Goal: Task Accomplishment & Management: Complete application form

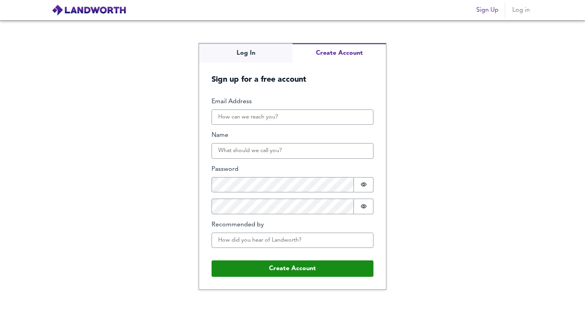
click at [331, 86] on div "Log In Create Account Sign up for a free account Email Address Name Password Pa…" at bounding box center [292, 166] width 187 height 246
click at [294, 119] on input "Email Address" at bounding box center [293, 118] width 162 height 16
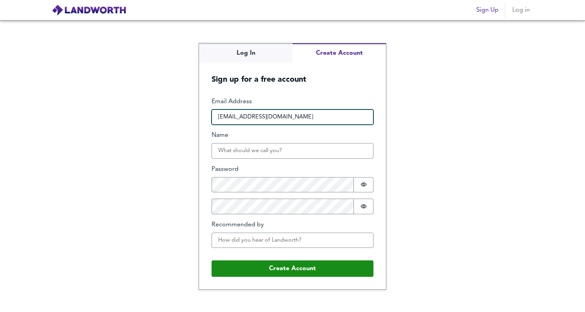
click at [261, 118] on input "dragosh.ion.calin@gmail.com" at bounding box center [293, 118] width 162 height 16
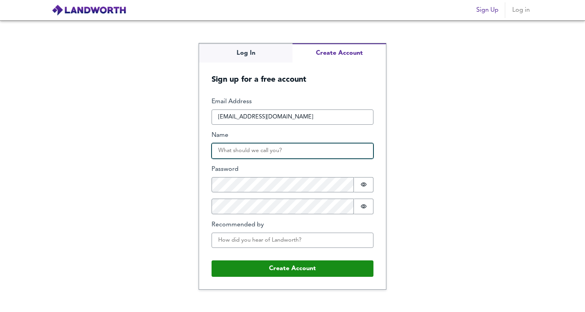
type input "dragosh.ion.calin@gmail.com"
click at [250, 154] on input "Name" at bounding box center [293, 151] width 162 height 16
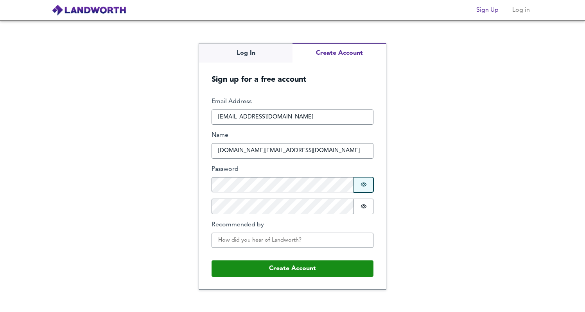
click at [371, 188] on button "Password is hidden" at bounding box center [364, 185] width 20 height 16
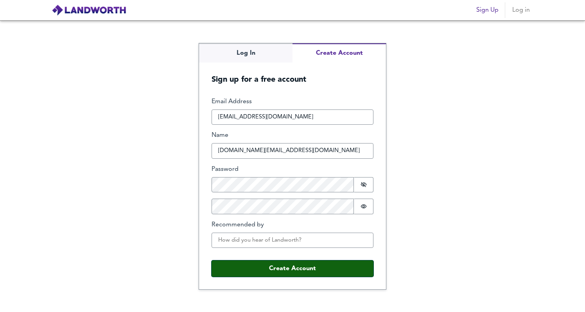
click at [297, 269] on button "Create Account" at bounding box center [293, 269] width 162 height 16
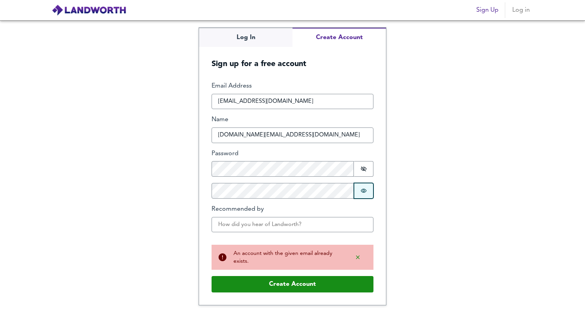
click at [362, 188] on icon "Show password" at bounding box center [364, 191] width 6 height 6
click at [364, 169] on icon "Show password" at bounding box center [364, 169] width 6 height 5
click at [364, 191] on icon "Show password" at bounding box center [364, 191] width 6 height 5
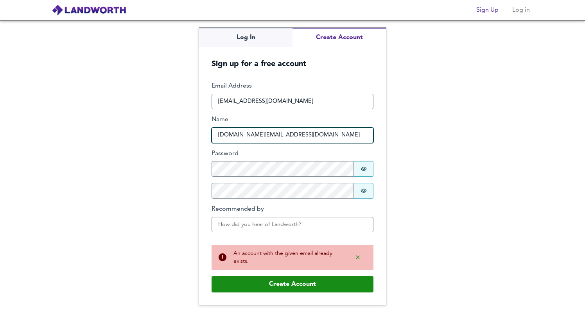
click at [295, 135] on input "dragos.calin.gm@gmail.com" at bounding box center [293, 136] width 162 height 16
type input "John Calin"
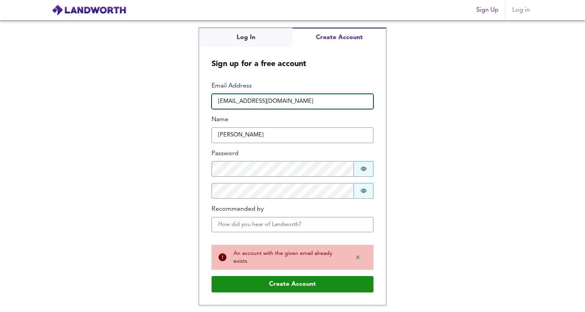
click at [259, 103] on input "dragosh.ion.calin@gmail.com" at bounding box center [293, 102] width 162 height 16
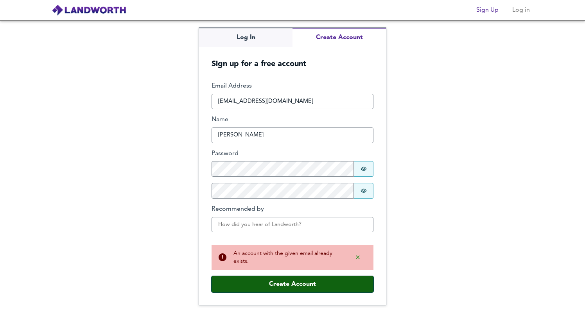
click at [295, 283] on button "Create Account" at bounding box center [293, 284] width 162 height 16
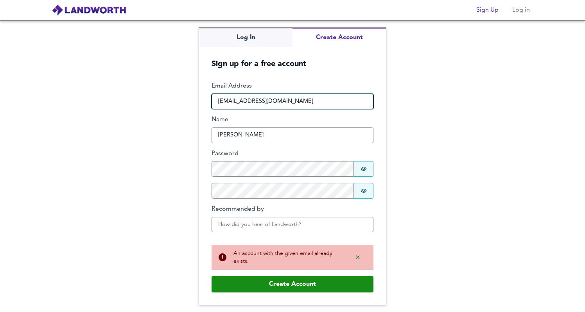
click at [261, 103] on input "dragosh.ion.calin@gmail.com" at bounding box center [293, 102] width 162 height 16
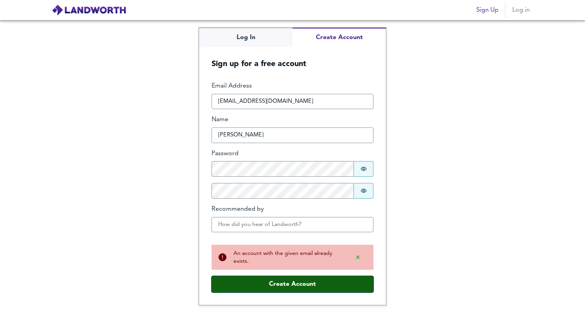
click at [317, 287] on button "Create Account" at bounding box center [293, 284] width 162 height 16
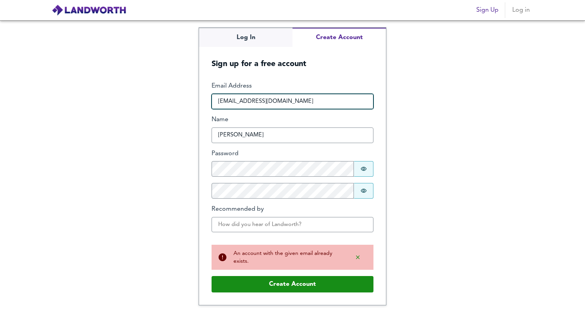
click at [305, 103] on input "dragosh.ion.calin@gmail.com" at bounding box center [293, 102] width 162 height 16
paste input "ubecheesecake001"
click at [282, 96] on input "ubecheesecake001" at bounding box center [293, 102] width 162 height 16
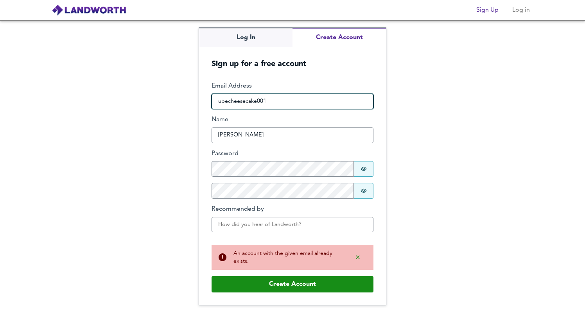
click at [282, 96] on input "ubecheesecake001" at bounding box center [293, 102] width 162 height 16
paste input "@proton.me"
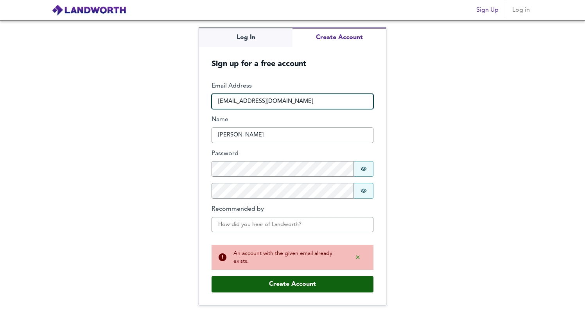
type input "[EMAIL_ADDRESS][DOMAIN_NAME]"
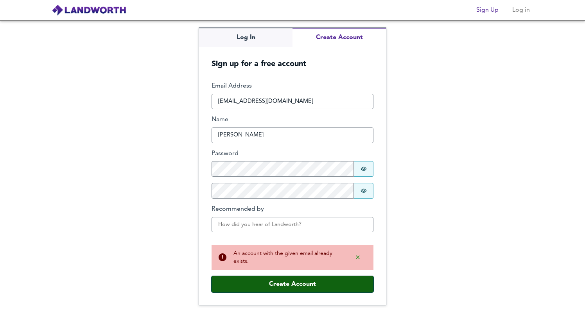
click at [275, 288] on button "Create Account" at bounding box center [293, 284] width 162 height 16
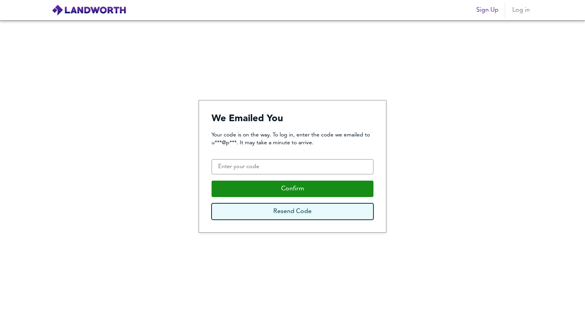
click at [301, 210] on button "Resend Code" at bounding box center [293, 211] width 162 height 16
click at [303, 216] on button "Resend Code" at bounding box center [293, 211] width 162 height 16
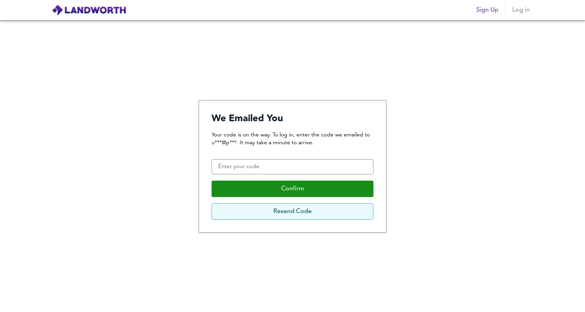
click at [303, 216] on button "Resend Code" at bounding box center [293, 211] width 162 height 16
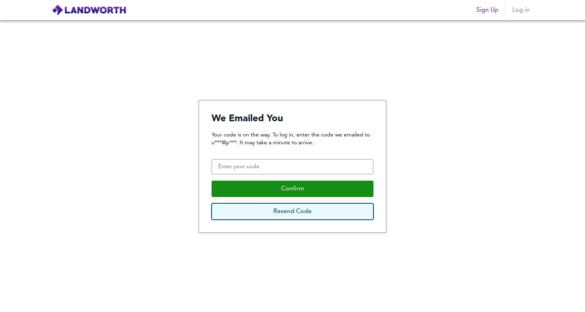
click at [303, 216] on button "Resend Code" at bounding box center [293, 211] width 162 height 16
click at [328, 212] on button "Resend Code" at bounding box center [293, 211] width 162 height 16
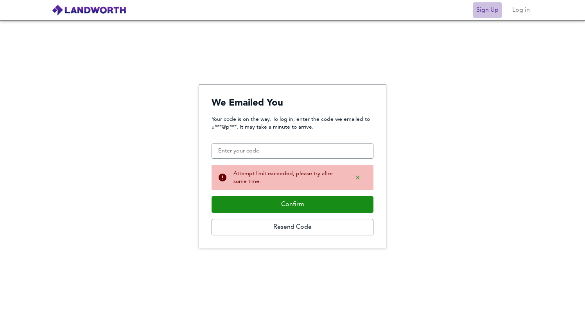
click at [493, 13] on span "Sign Up" at bounding box center [488, 10] width 22 height 11
click at [89, 13] on img at bounding box center [89, 10] width 75 height 12
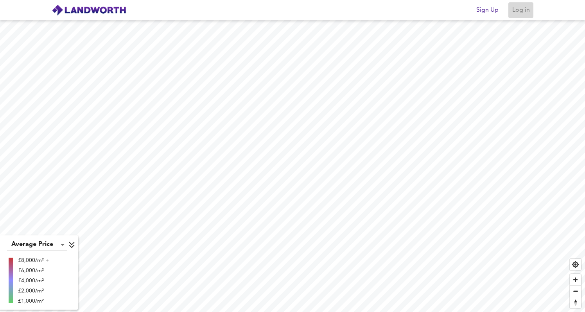
click at [526, 14] on span "Log in" at bounding box center [521, 10] width 19 height 11
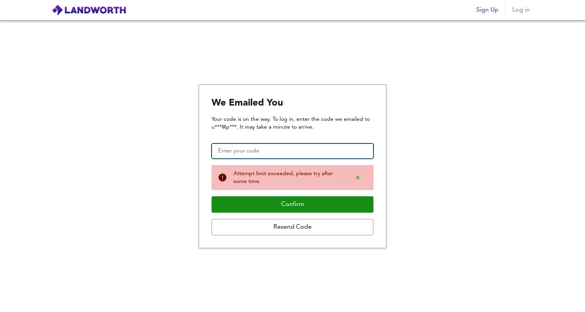
click at [274, 153] on input "Confirmation Code" at bounding box center [293, 152] width 162 height 16
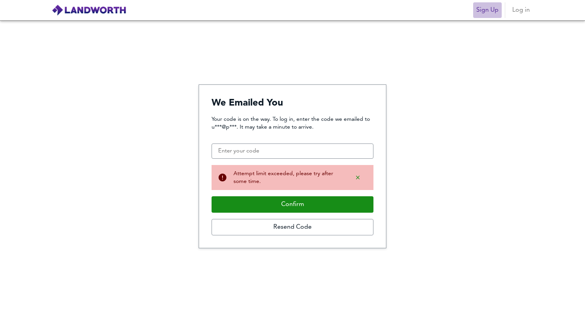
click at [487, 12] on span "Sign Up" at bounding box center [488, 10] width 22 height 11
click at [79, 8] on img at bounding box center [89, 10] width 75 height 12
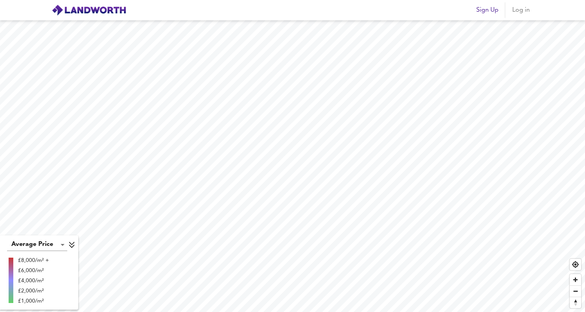
click at [522, 10] on span "Log in" at bounding box center [521, 10] width 19 height 11
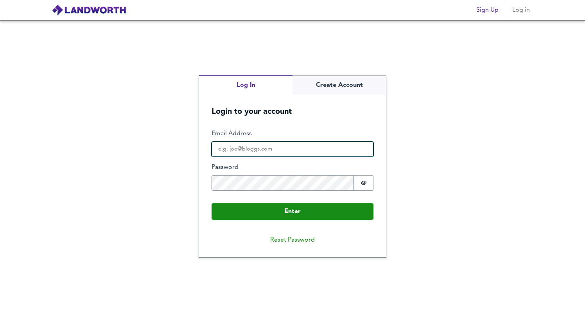
click at [272, 149] on input "Email Address" at bounding box center [293, 150] width 162 height 16
type input "[EMAIL_ADDRESS][DOMAIN_NAME]"
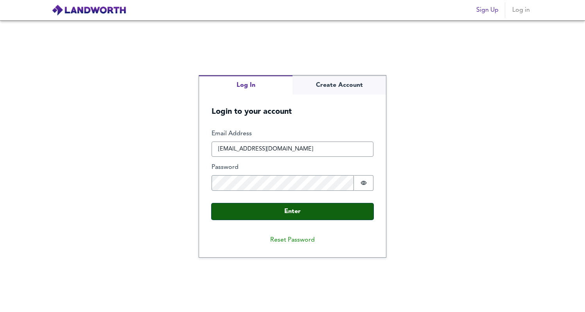
click at [288, 212] on button "Enter" at bounding box center [293, 211] width 162 height 16
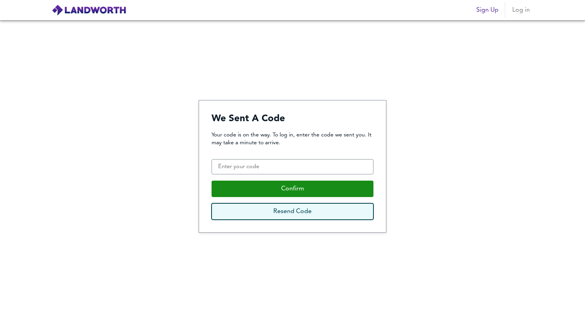
click at [288, 212] on button "Resend Code" at bounding box center [293, 211] width 162 height 16
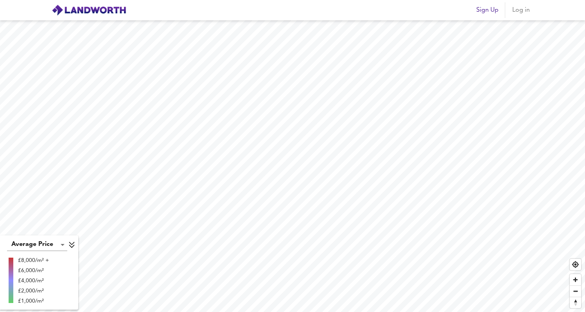
click at [519, 19] on div "Sign Up Log in" at bounding box center [292, 10] width 501 height 20
click at [523, 11] on span "Log in" at bounding box center [521, 10] width 19 height 11
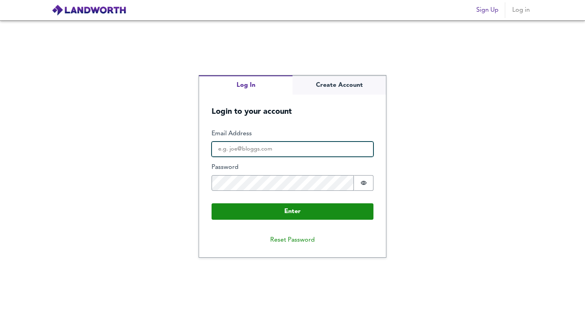
click at [297, 155] on input "Email Address" at bounding box center [293, 150] width 162 height 16
paste input "[EMAIL_ADDRESS][DOMAIN_NAME]"
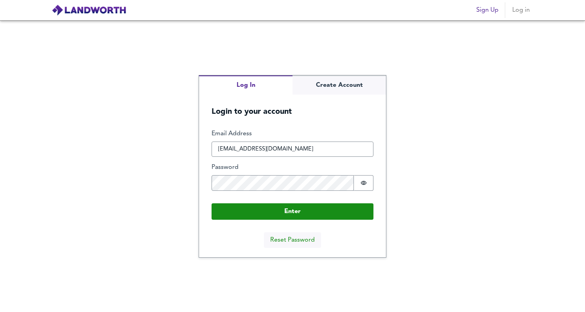
type input "[EMAIL_ADDRESS][DOMAIN_NAME]"
click at [295, 243] on button "Reset Password" at bounding box center [292, 240] width 57 height 16
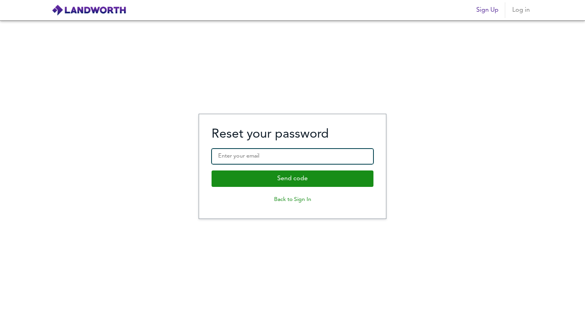
click at [296, 162] on input "Enter your email" at bounding box center [293, 157] width 162 height 16
type input "[EMAIL_ADDRESS][DOMAIN_NAME]"
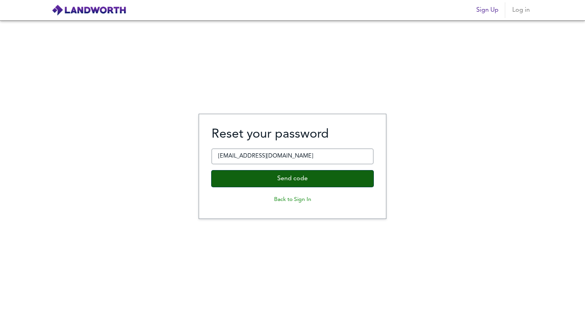
click at [341, 180] on button "Send code" at bounding box center [293, 179] width 162 height 16
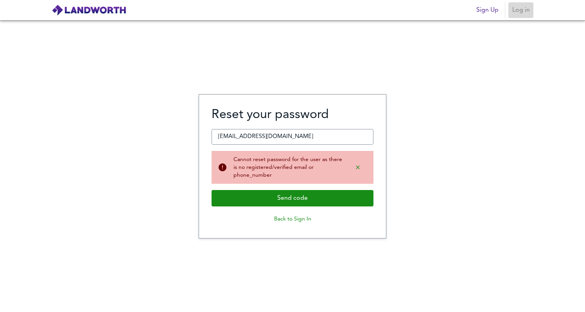
click at [524, 11] on span "Log in" at bounding box center [521, 10] width 19 height 11
click at [301, 218] on button "Back to Sign In" at bounding box center [293, 219] width 162 height 13
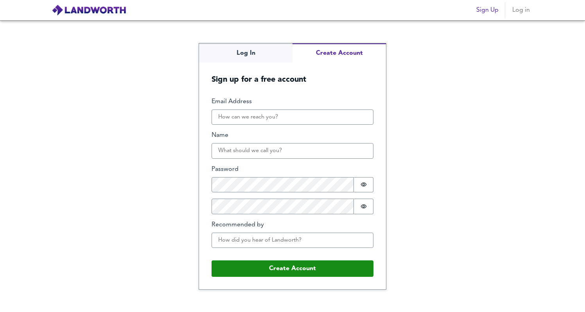
click at [337, 81] on div "Log In Create Account Sign up for a free account Email Address Name Password Pa…" at bounding box center [292, 166] width 187 height 246
click at [278, 120] on input "Email Address" at bounding box center [293, 118] width 162 height 16
click at [272, 116] on input "Email Address" at bounding box center [293, 118] width 162 height 16
paste input "[EMAIL_ADDRESS][DOMAIN_NAME]"
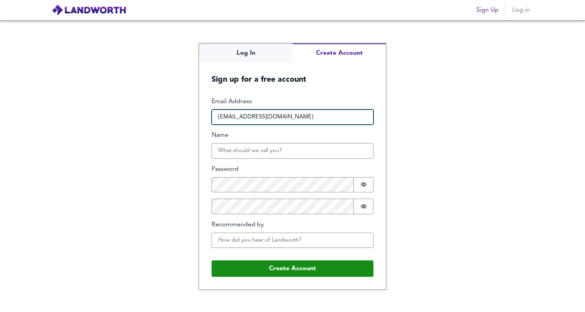
type input "[EMAIL_ADDRESS][DOMAIN_NAME]"
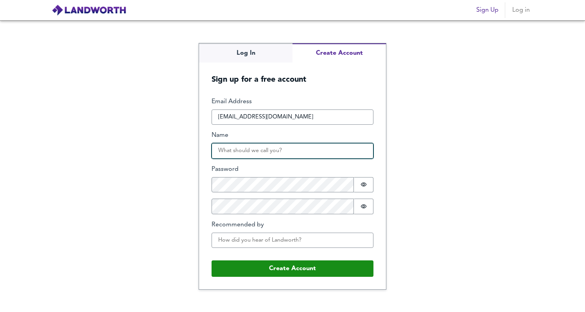
click at [262, 156] on input "Name" at bounding box center [293, 151] width 162 height 16
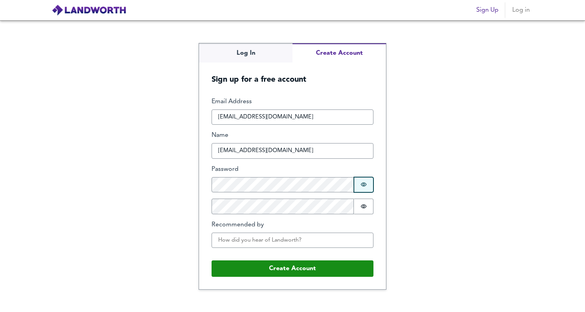
click at [364, 190] on button "Password is hidden" at bounding box center [364, 185] width 20 height 16
click at [371, 183] on button "Password is shown" at bounding box center [364, 185] width 20 height 16
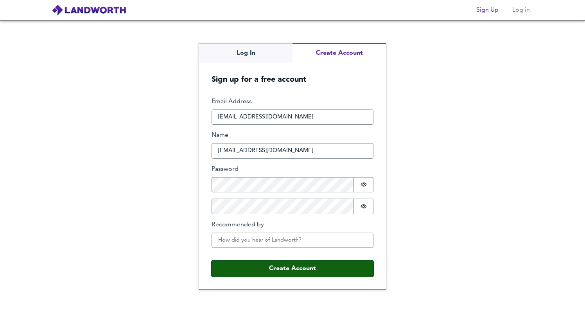
click at [333, 276] on button "Create Account" at bounding box center [293, 269] width 162 height 16
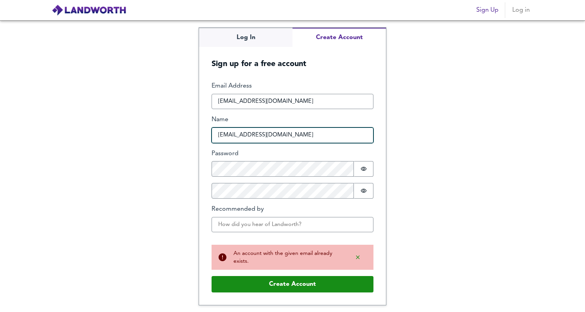
click at [285, 133] on input "[EMAIL_ADDRESS][DOMAIN_NAME]" at bounding box center [293, 136] width 162 height 16
type input "John Calin"
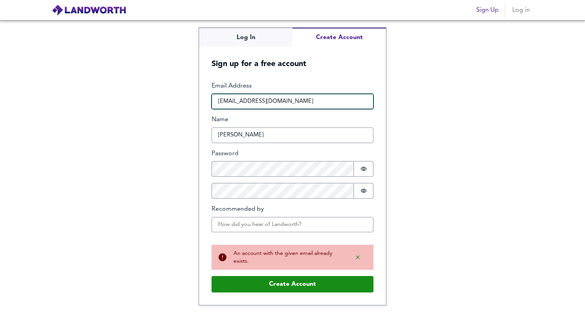
click at [266, 101] on input "[EMAIL_ADDRESS][DOMAIN_NAME]" at bounding box center [293, 102] width 162 height 16
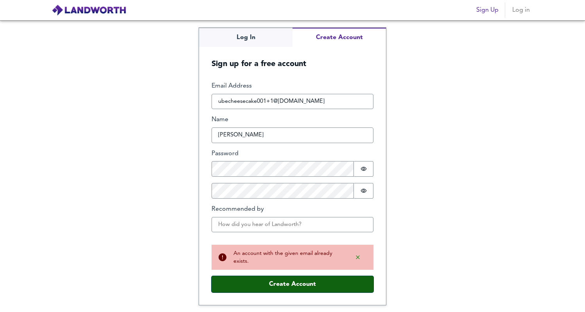
type input "[EMAIL_ADDRESS][DOMAIN_NAME]"
click at [331, 282] on button "Create Account" at bounding box center [293, 284] width 162 height 16
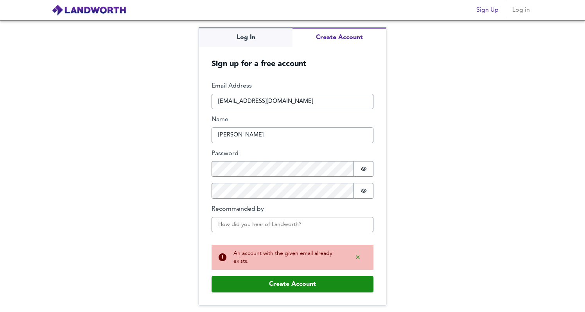
click at [518, 13] on span "Log in" at bounding box center [521, 10] width 19 height 11
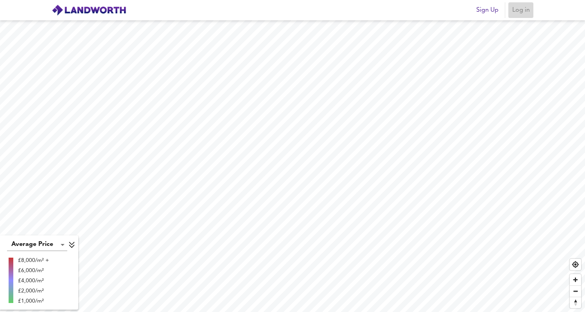
click at [522, 16] on button "Log in" at bounding box center [521, 10] width 25 height 16
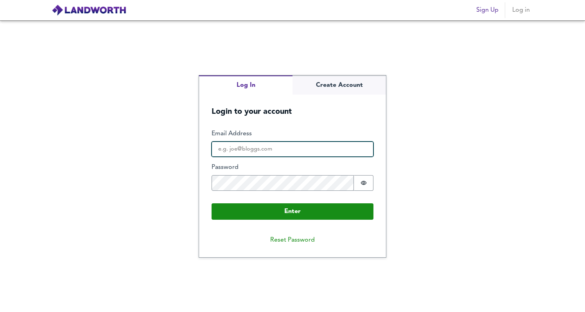
click at [300, 154] on input "Email Address" at bounding box center [293, 150] width 162 height 16
type input "[EMAIL_ADDRESS][DOMAIN_NAME]"
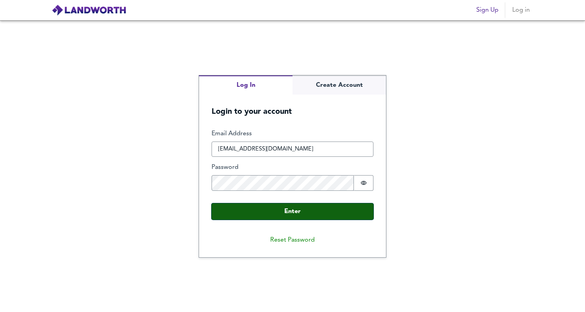
click at [334, 211] on button "Enter" at bounding box center [293, 211] width 162 height 16
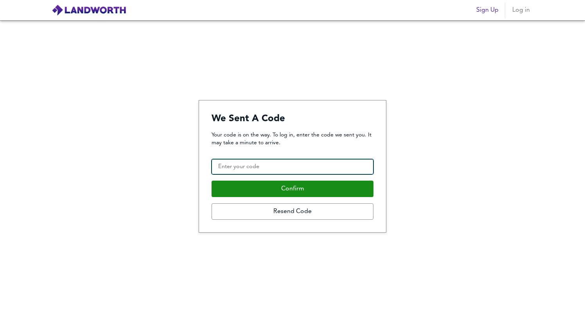
click at [321, 170] on input "Confirmation Code" at bounding box center [293, 167] width 162 height 16
paste input "945267"
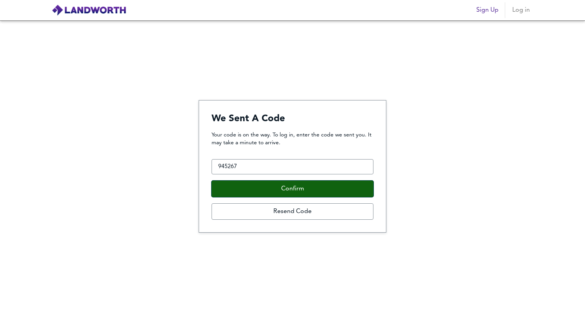
click at [300, 187] on button "Confirm" at bounding box center [293, 189] width 162 height 16
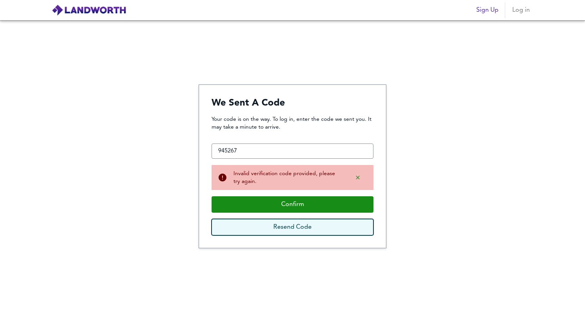
click at [304, 224] on button "Resend Code" at bounding box center [293, 227] width 162 height 16
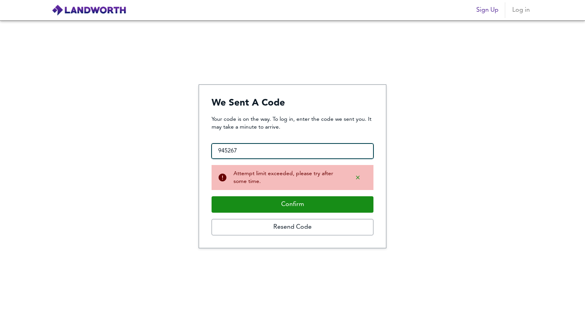
click at [287, 150] on input "945267" at bounding box center [293, 152] width 162 height 16
paste input "57563"
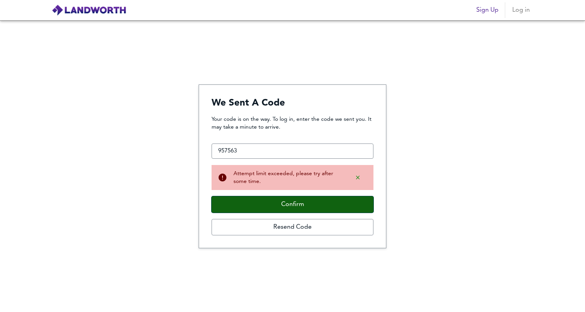
click at [296, 200] on button "Confirm" at bounding box center [293, 204] width 162 height 16
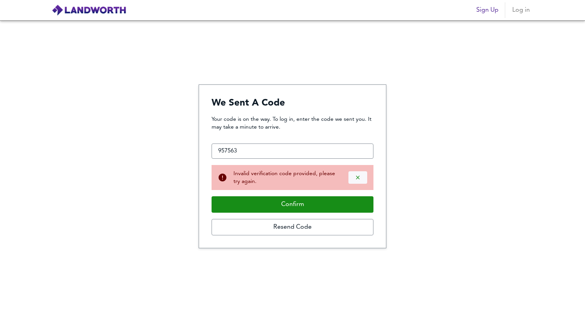
click at [360, 179] on icon "Dismiss alert" at bounding box center [358, 178] width 6 height 6
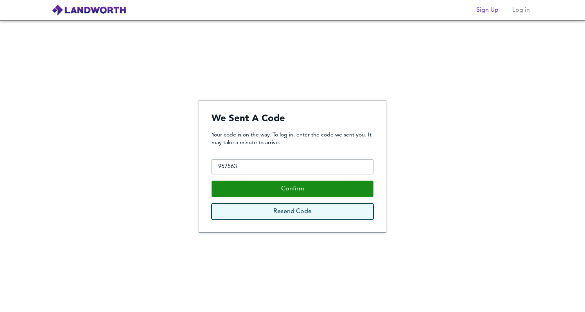
click at [334, 219] on button "Resend Code" at bounding box center [293, 211] width 162 height 16
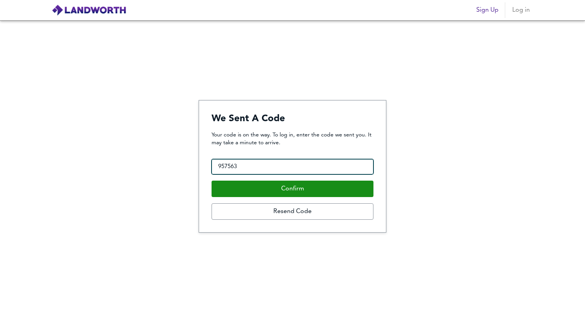
click at [273, 171] on input "957563" at bounding box center [293, 167] width 162 height 16
paste input "348385"
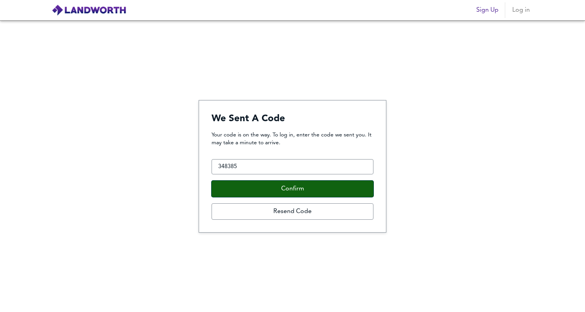
click at [270, 184] on button "Confirm" at bounding box center [293, 189] width 162 height 16
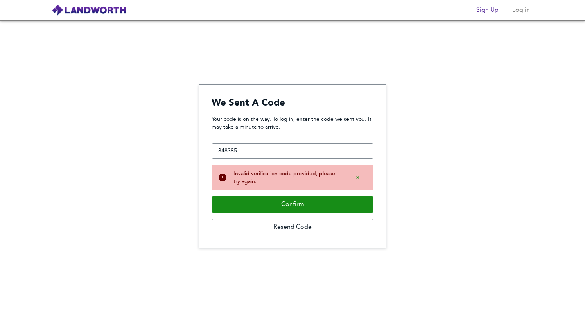
click at [528, 7] on span "Log in" at bounding box center [521, 10] width 19 height 11
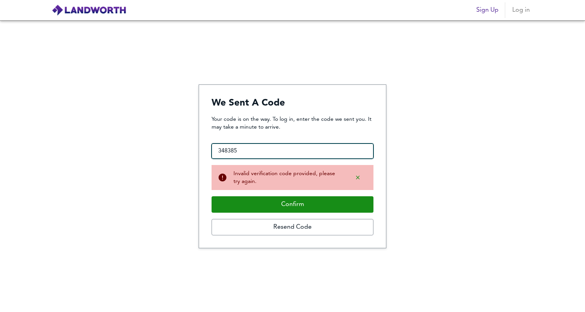
click at [270, 152] on input "348385" at bounding box center [293, 152] width 162 height 16
paste input "846770"
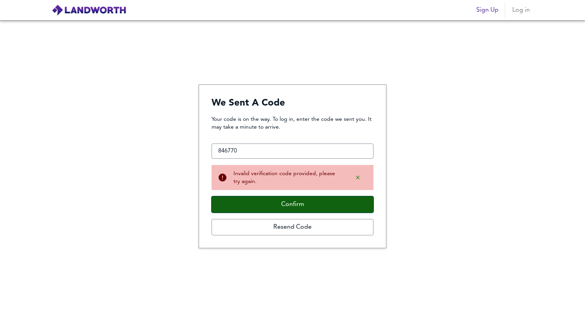
click at [283, 196] on button "Confirm" at bounding box center [293, 204] width 162 height 16
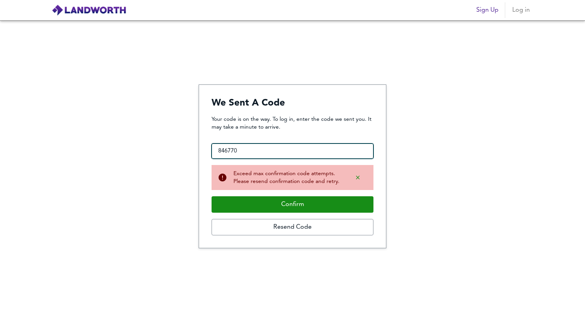
click at [268, 154] on input "846770" at bounding box center [293, 152] width 162 height 16
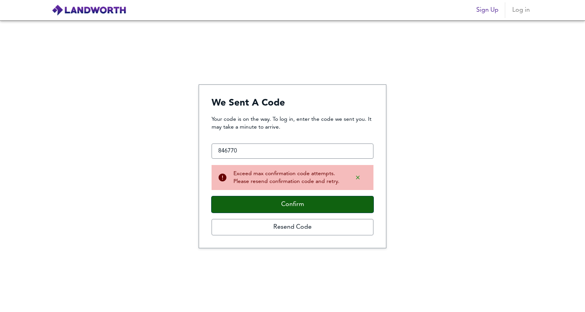
click at [300, 203] on button "Confirm" at bounding box center [293, 204] width 162 height 16
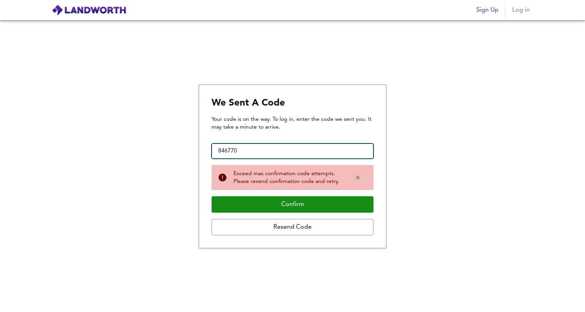
click at [284, 153] on input "846770" at bounding box center [293, 152] width 162 height 16
click at [262, 153] on input "846770" at bounding box center [293, 152] width 162 height 16
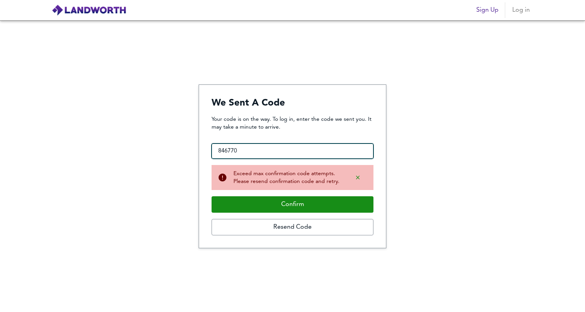
paste input "14021"
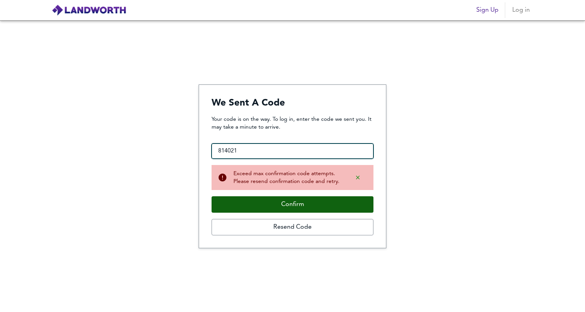
type input "814021"
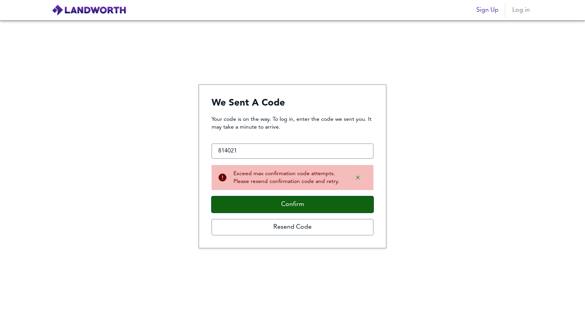
click at [297, 209] on button "Confirm" at bounding box center [293, 204] width 162 height 16
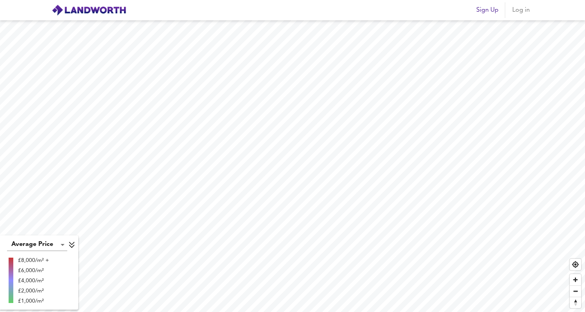
click at [524, 11] on span "Log in" at bounding box center [521, 10] width 19 height 11
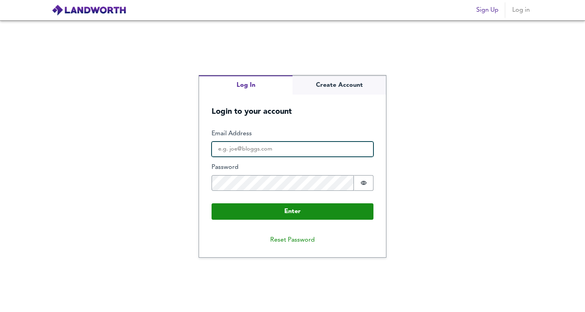
click at [302, 147] on input "Email Address" at bounding box center [293, 150] width 162 height 16
type input "[EMAIL_ADDRESS][DOMAIN_NAME]"
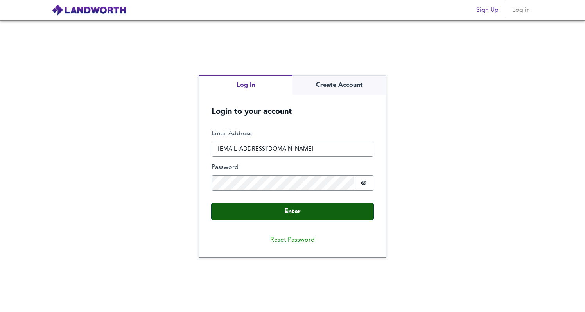
click at [322, 211] on button "Enter" at bounding box center [293, 211] width 162 height 16
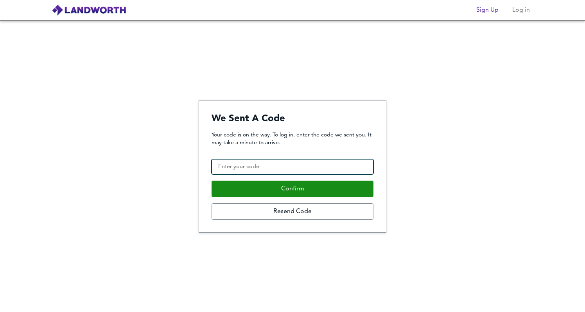
click at [321, 170] on input "Confirmation Code" at bounding box center [293, 167] width 162 height 16
paste input "348385"
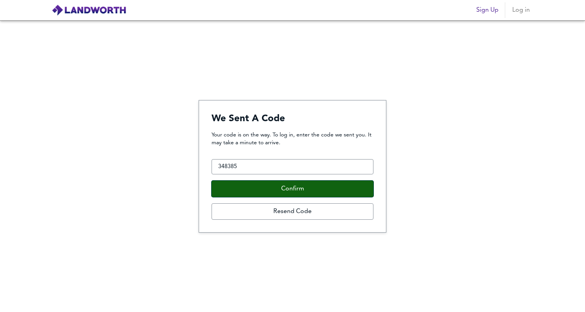
click at [305, 189] on button "Confirm" at bounding box center [293, 189] width 162 height 16
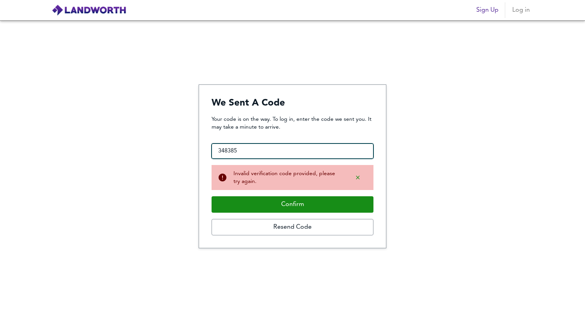
click at [266, 148] on input "348385" at bounding box center [293, 152] width 162 height 16
paste input "846770"
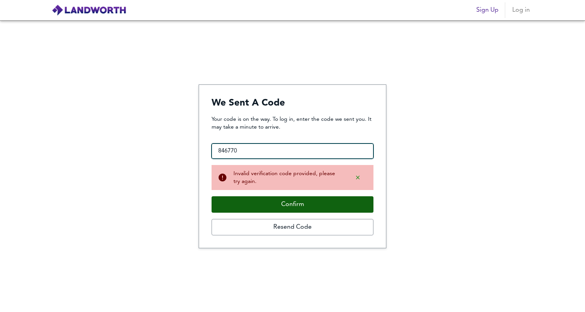
type input "846770"
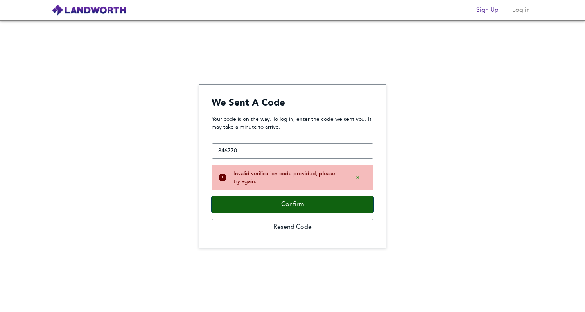
click at [289, 204] on button "Confirm" at bounding box center [293, 204] width 162 height 16
